Goal: Task Accomplishment & Management: Manage account settings

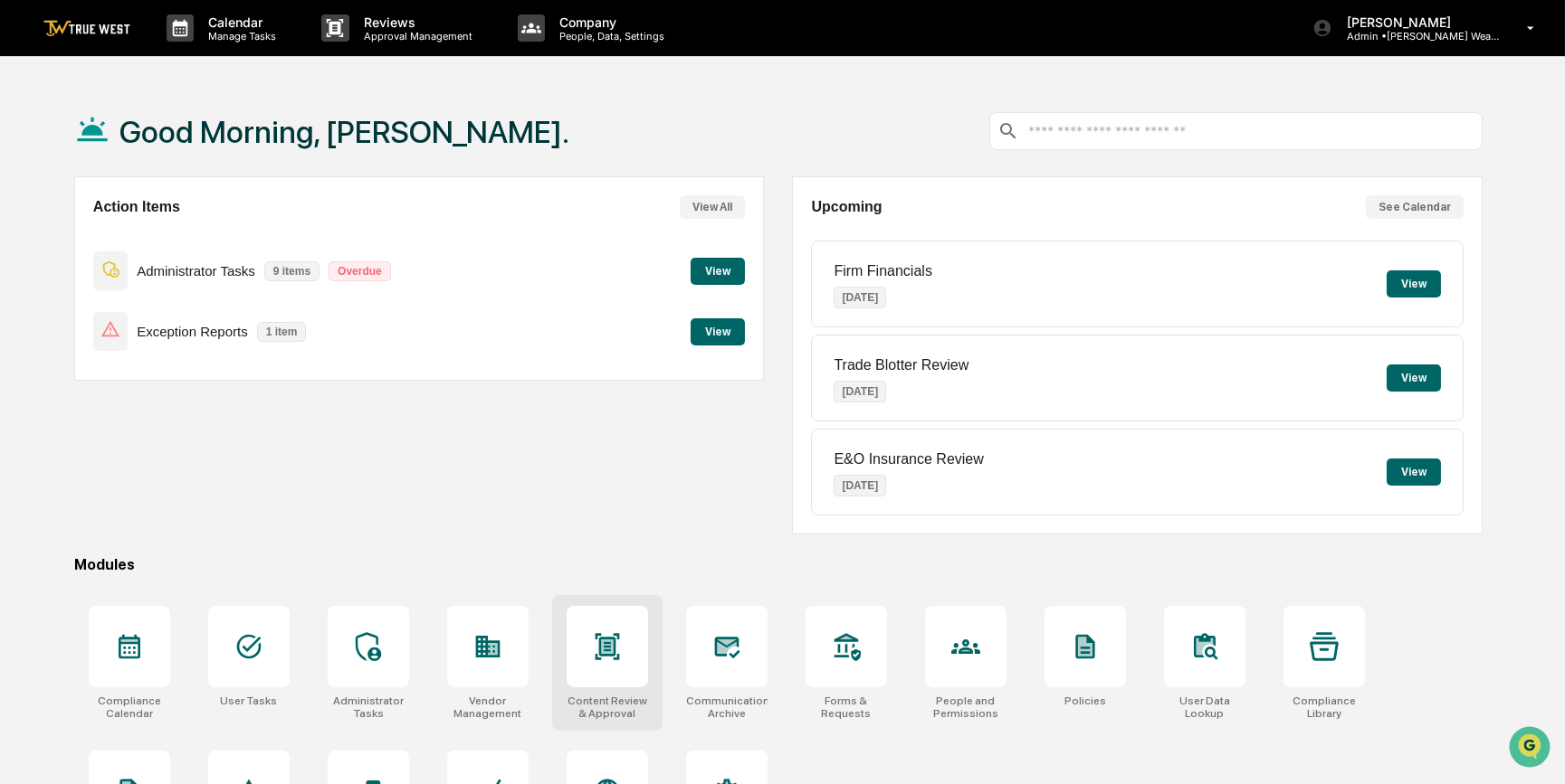
click at [625, 647] on div at bounding box center [607, 646] width 81 height 81
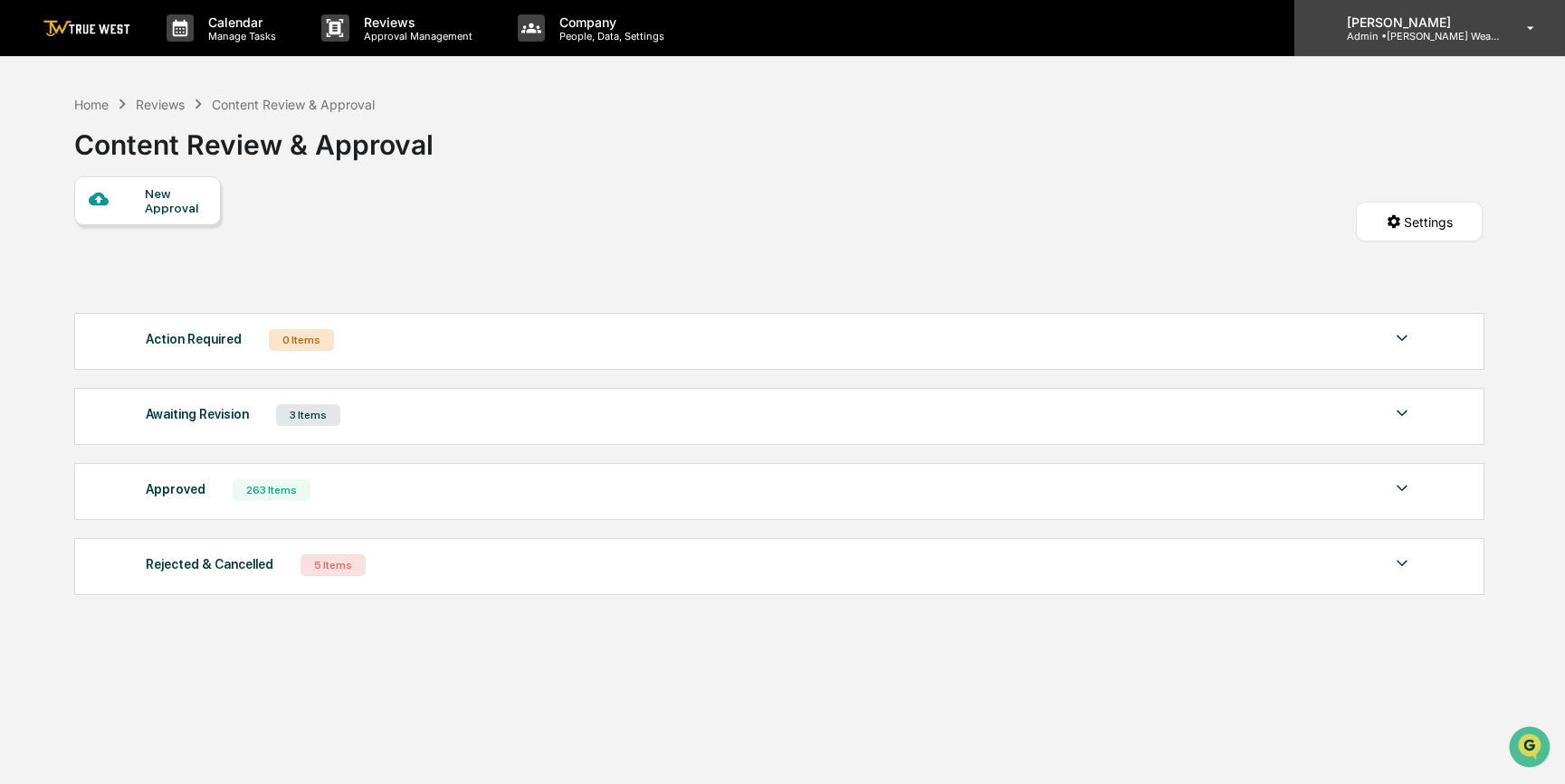
click at [1465, 30] on p "Admin • Bernicke Wealth Management" at bounding box center [1416, 36] width 169 height 13
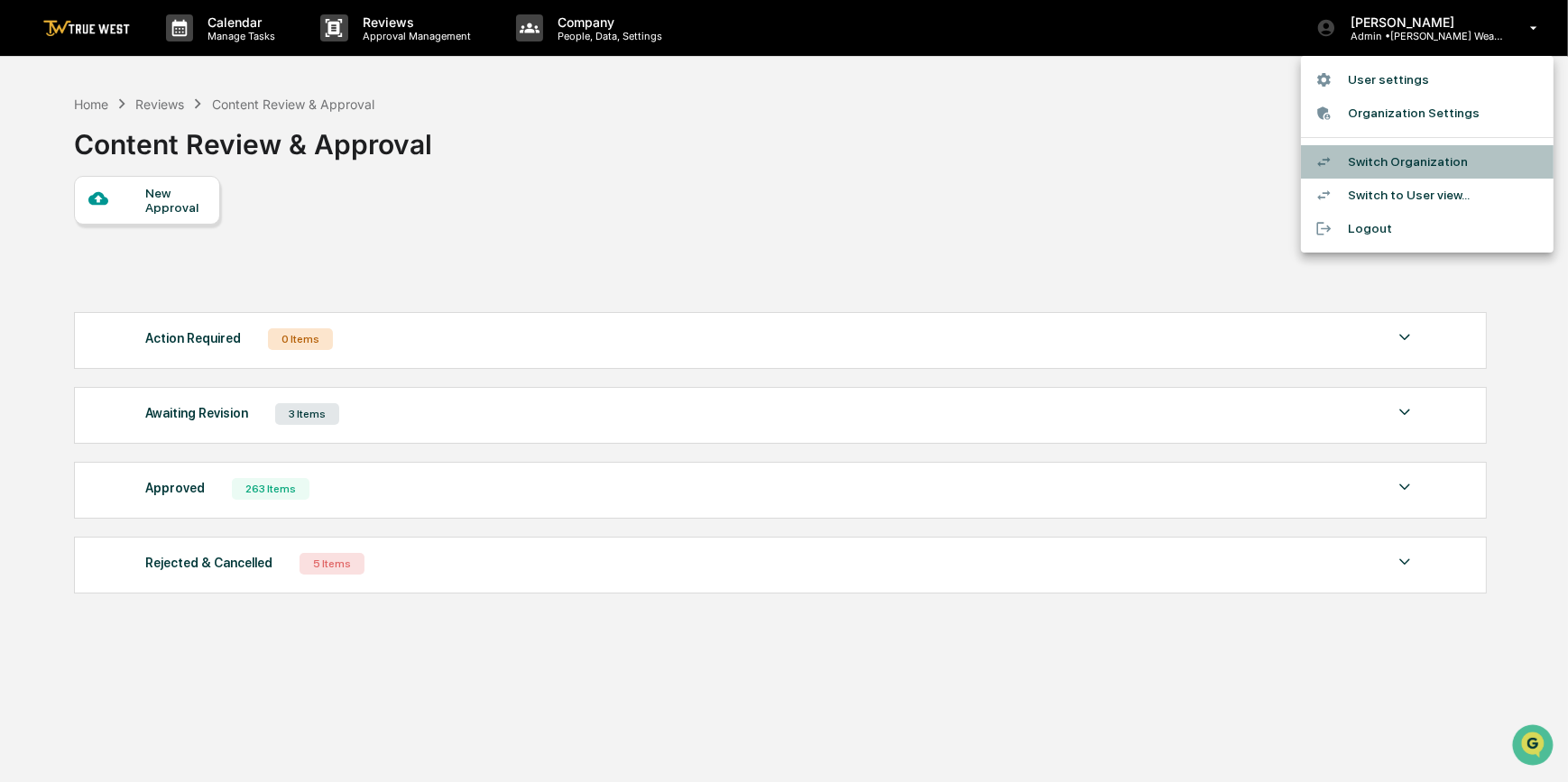
click at [1398, 170] on li "Switch Organization" at bounding box center [1428, 162] width 253 height 34
